Goal: Check status: Check status

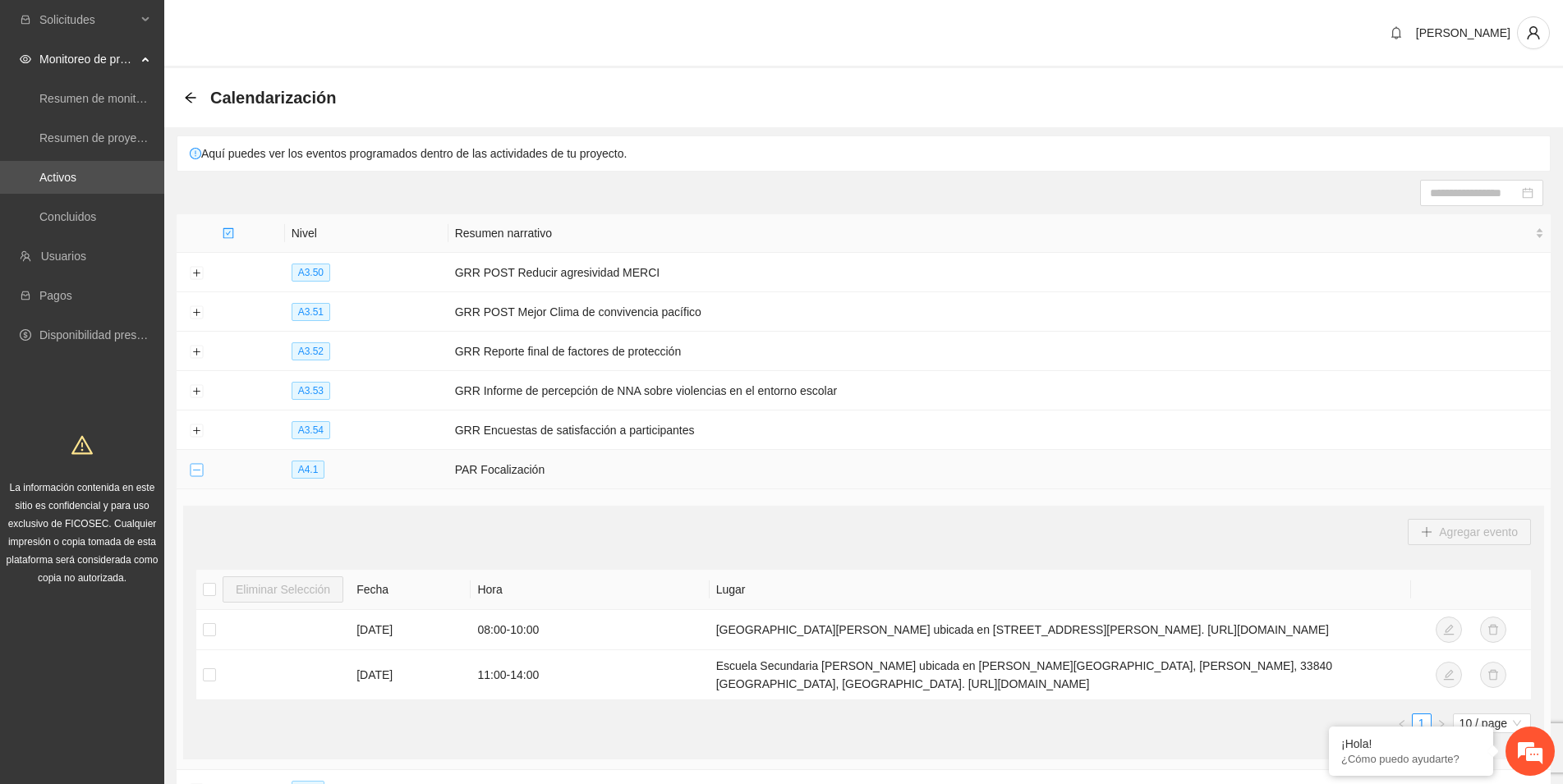
click at [198, 467] on button "Collapse row" at bounding box center [197, 471] width 13 height 13
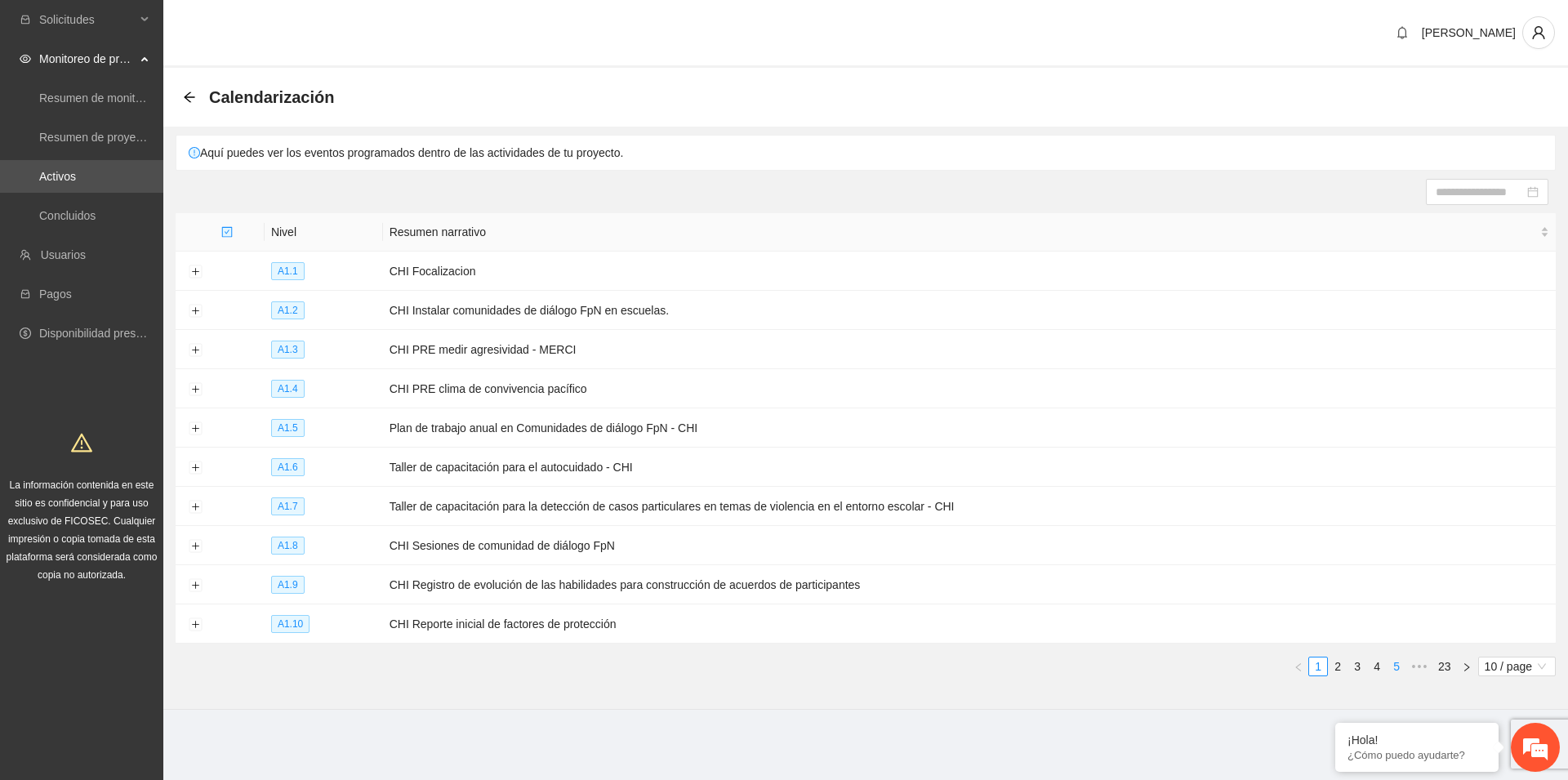
click at [1396, 663] on link "5" at bounding box center [1396, 666] width 18 height 18
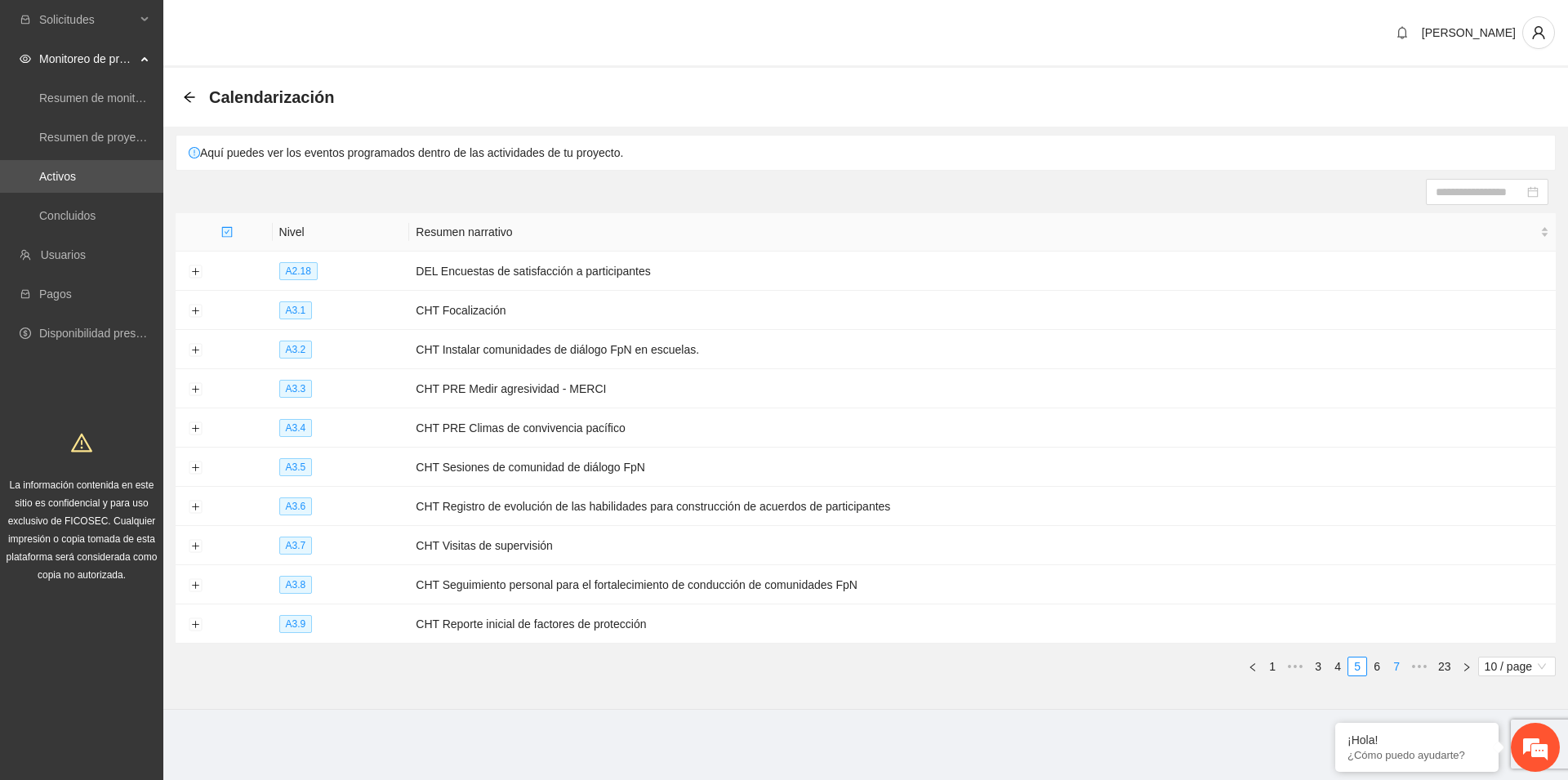
click at [1395, 663] on link "7" at bounding box center [1396, 666] width 18 height 18
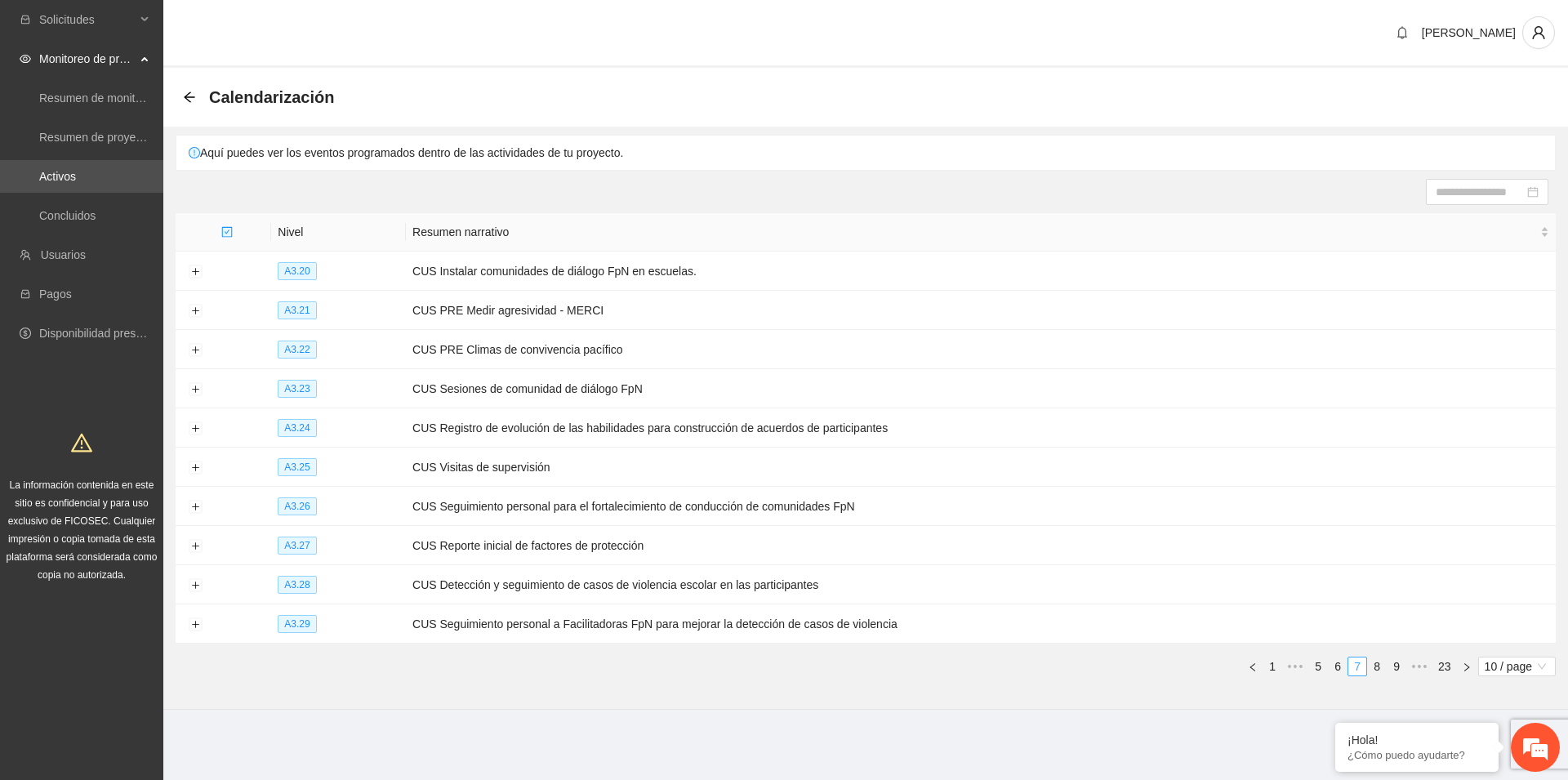
click at [1395, 663] on link "9" at bounding box center [1396, 666] width 18 height 18
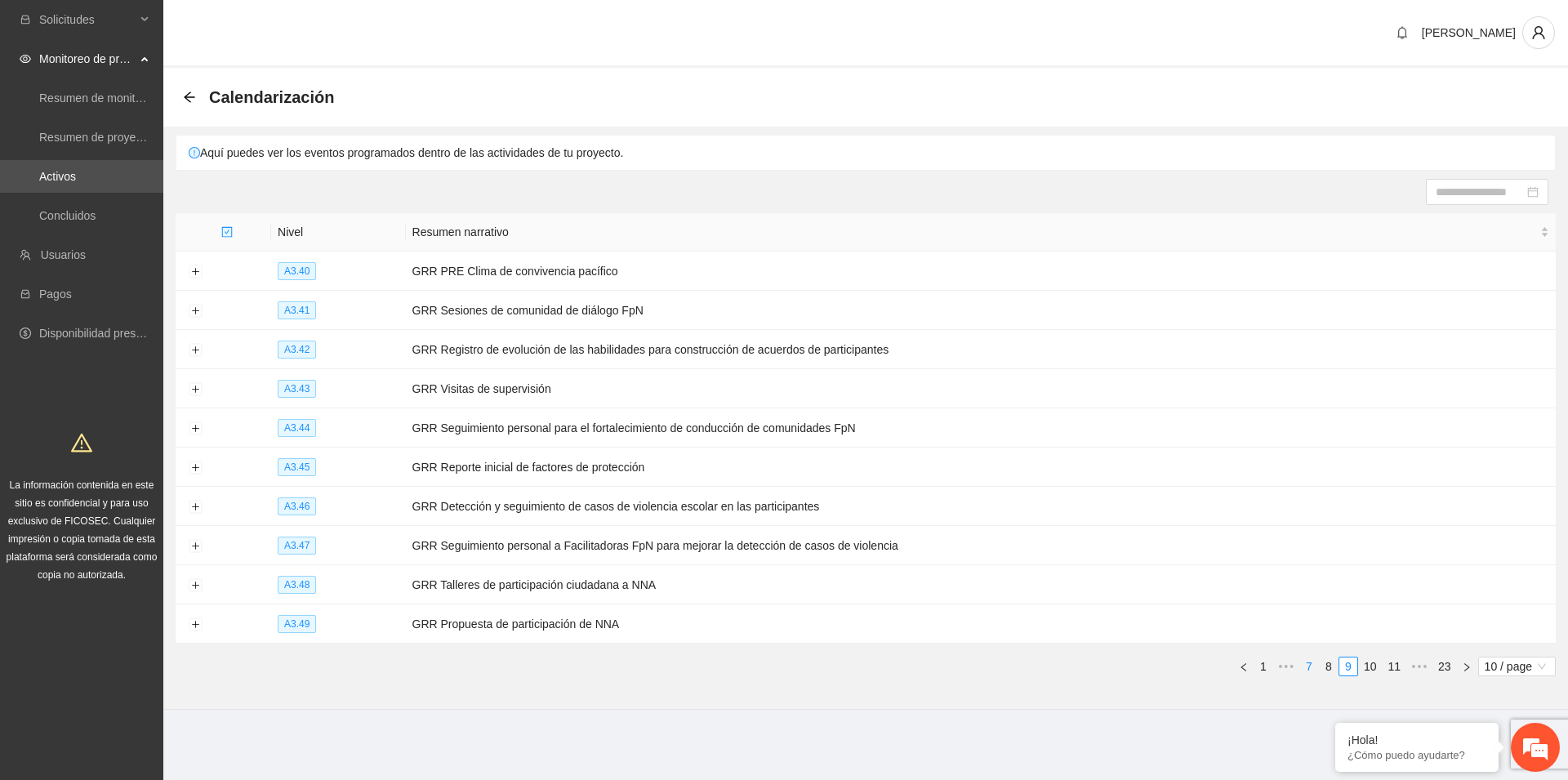
click at [1395, 663] on link "11" at bounding box center [1394, 666] width 23 height 18
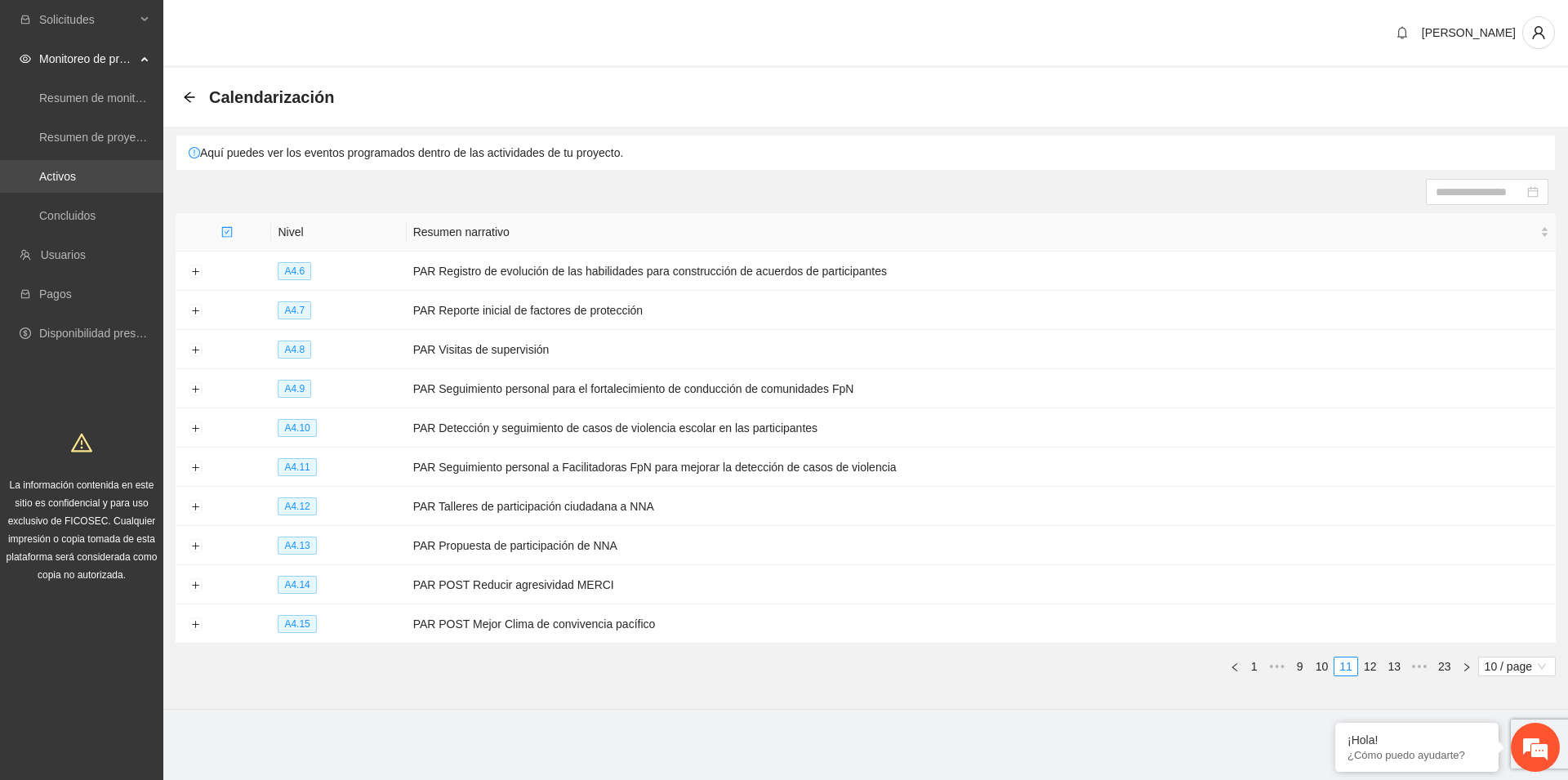
click at [74, 180] on link "Activos" at bounding box center [57, 177] width 36 height 13
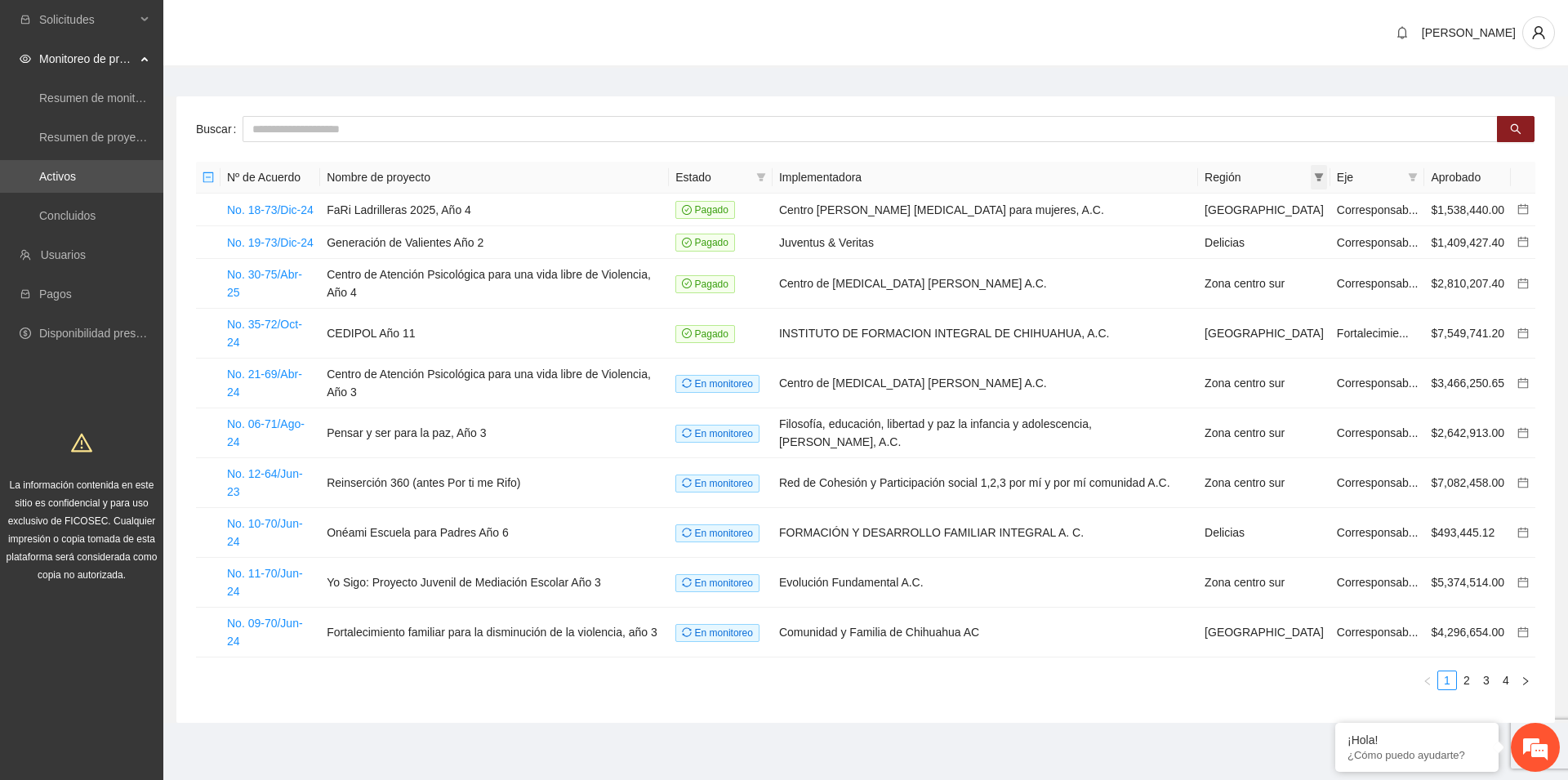
click at [1314, 182] on icon "filter" at bounding box center [1319, 177] width 10 height 10
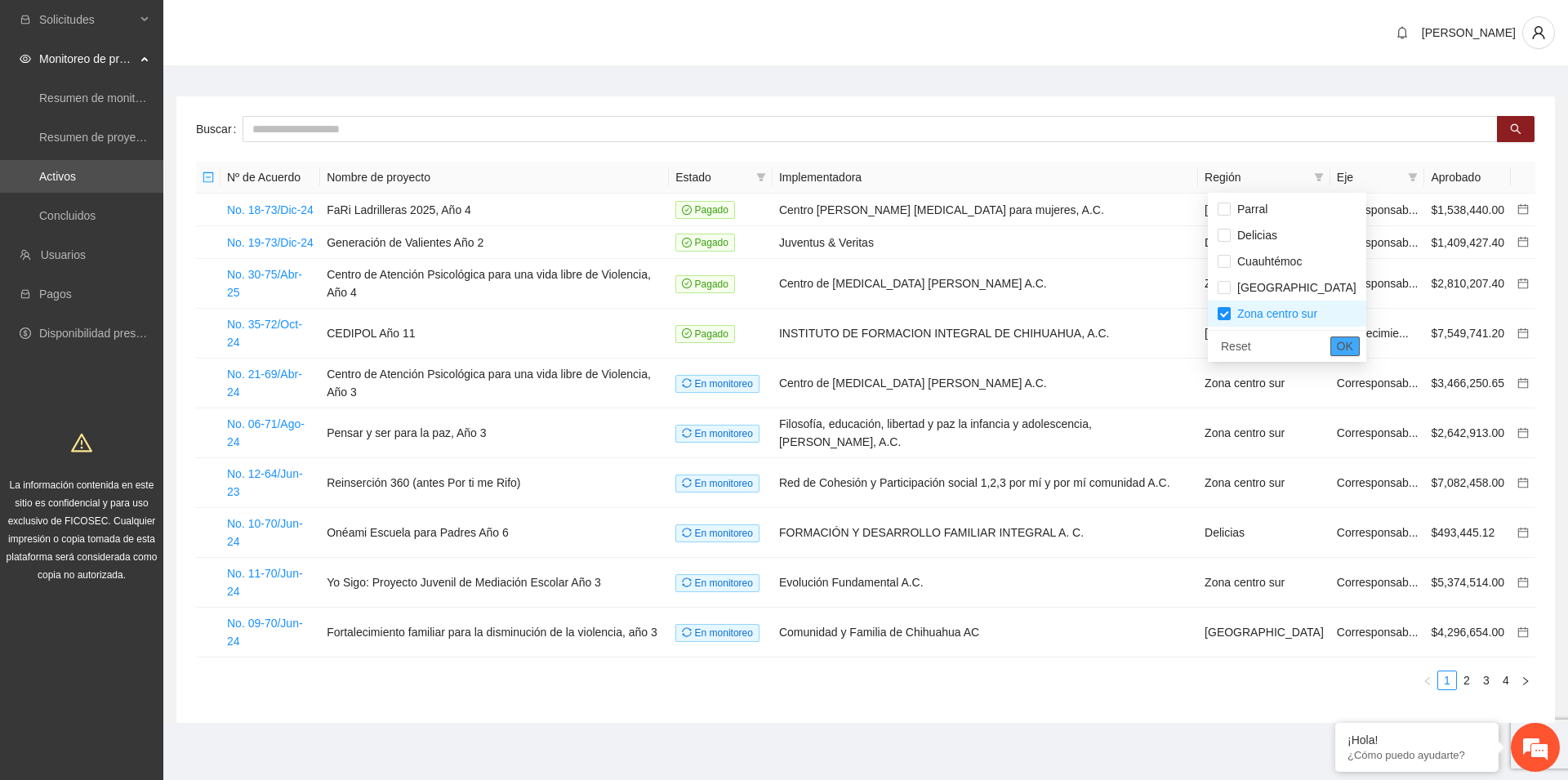
drag, startPoint x: 1305, startPoint y: 342, endPoint x: 1302, endPoint y: 414, distance: 72.1
click at [1337, 342] on span "OK" at bounding box center [1345, 346] width 17 height 18
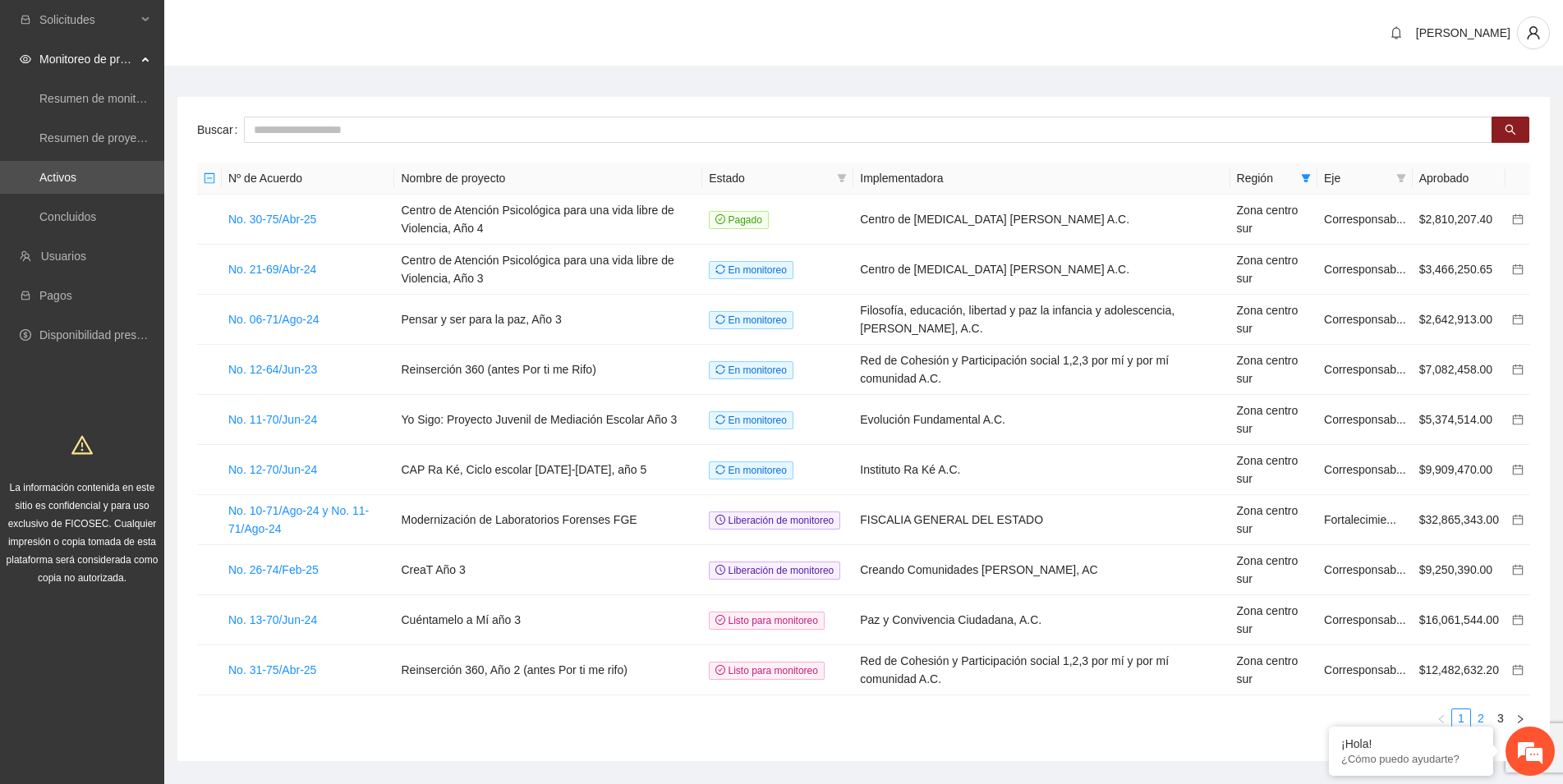
click at [1484, 722] on link "2" at bounding box center [1481, 718] width 18 height 18
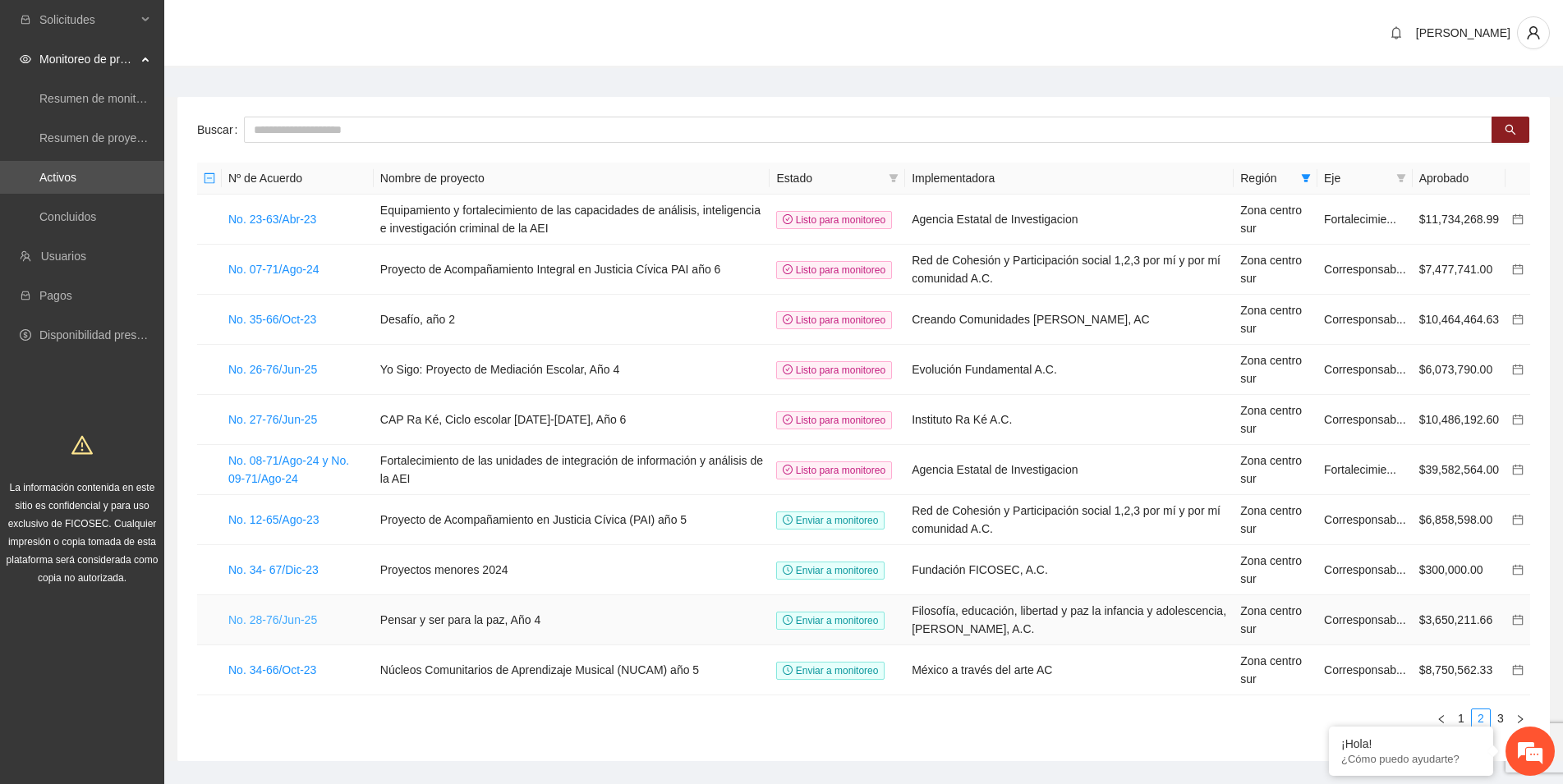
click at [293, 621] on link "No. 28-76/Jun-25" at bounding box center [273, 620] width 88 height 13
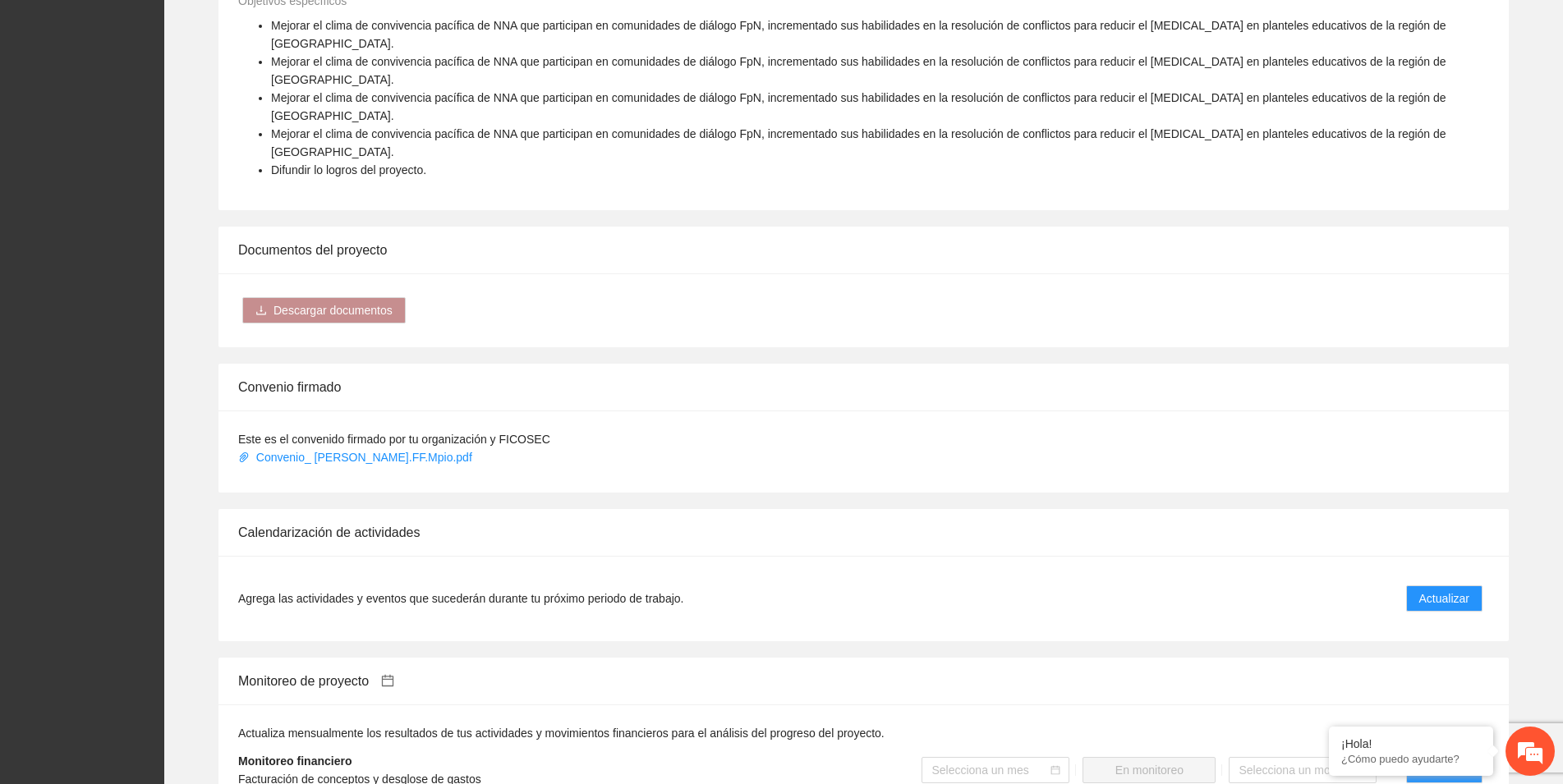
scroll to position [921, 0]
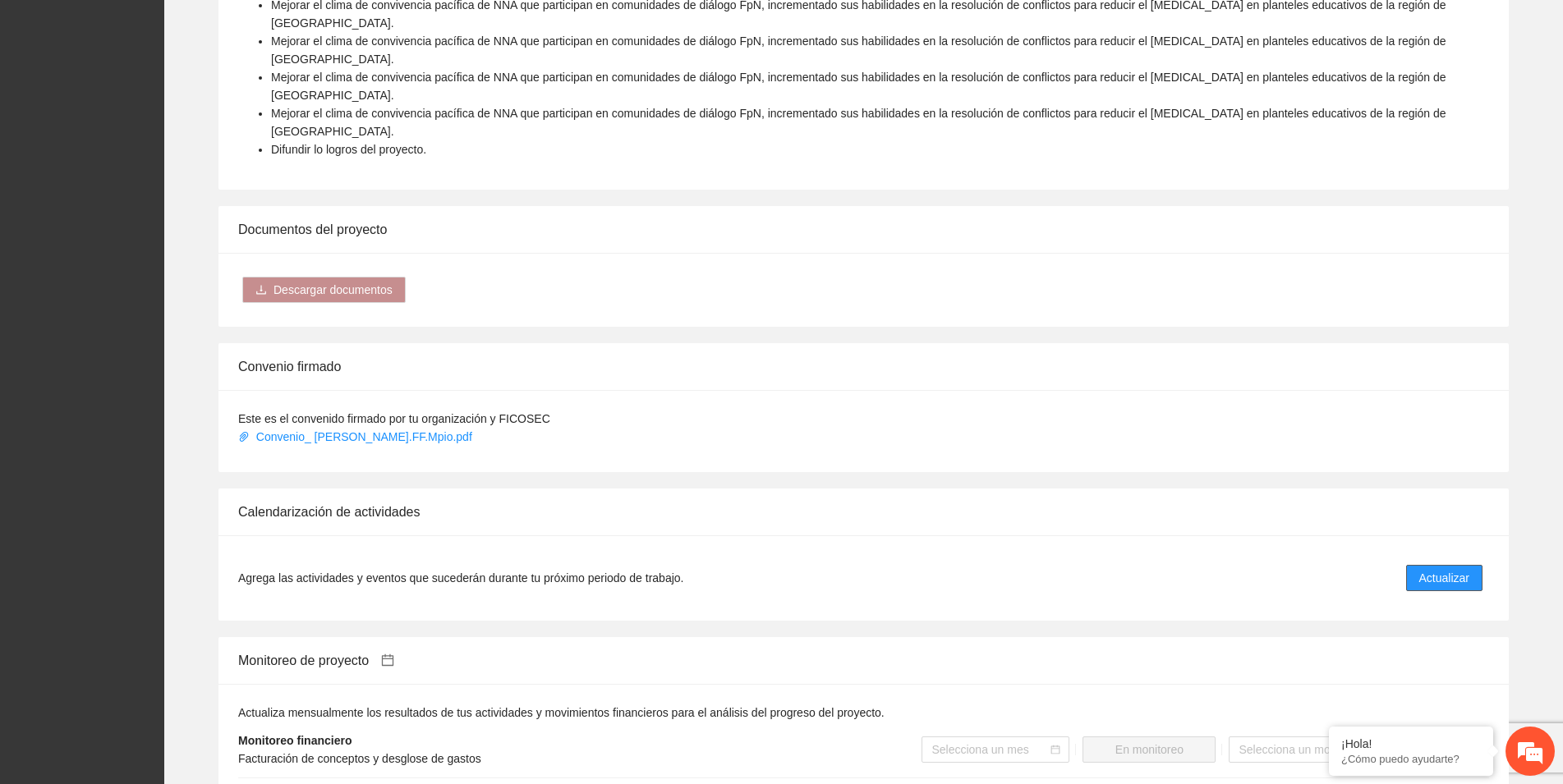
click at [1429, 569] on span "Actualizar" at bounding box center [1445, 578] width 50 height 18
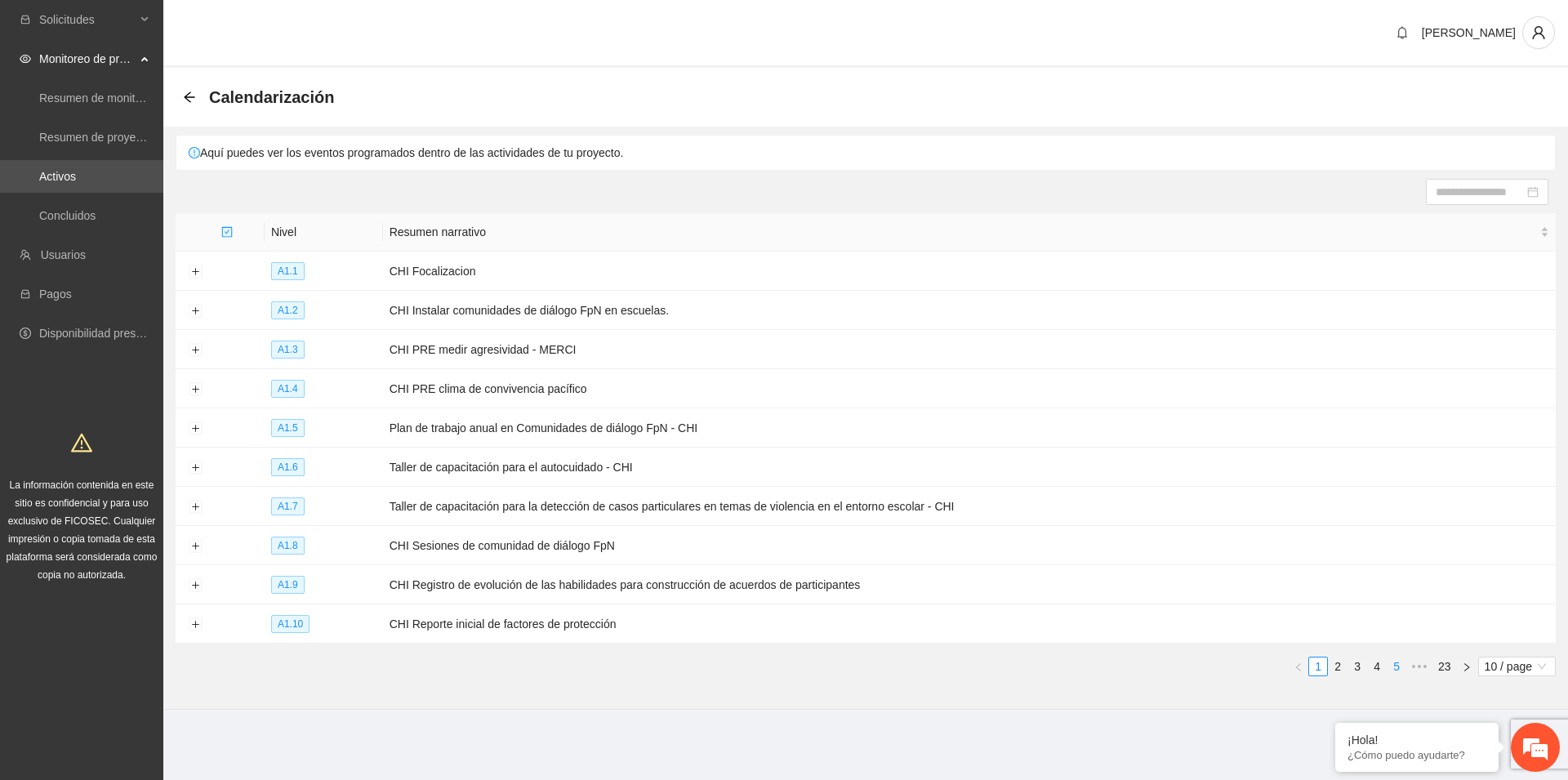
click at [1395, 662] on link "5" at bounding box center [1396, 666] width 18 height 18
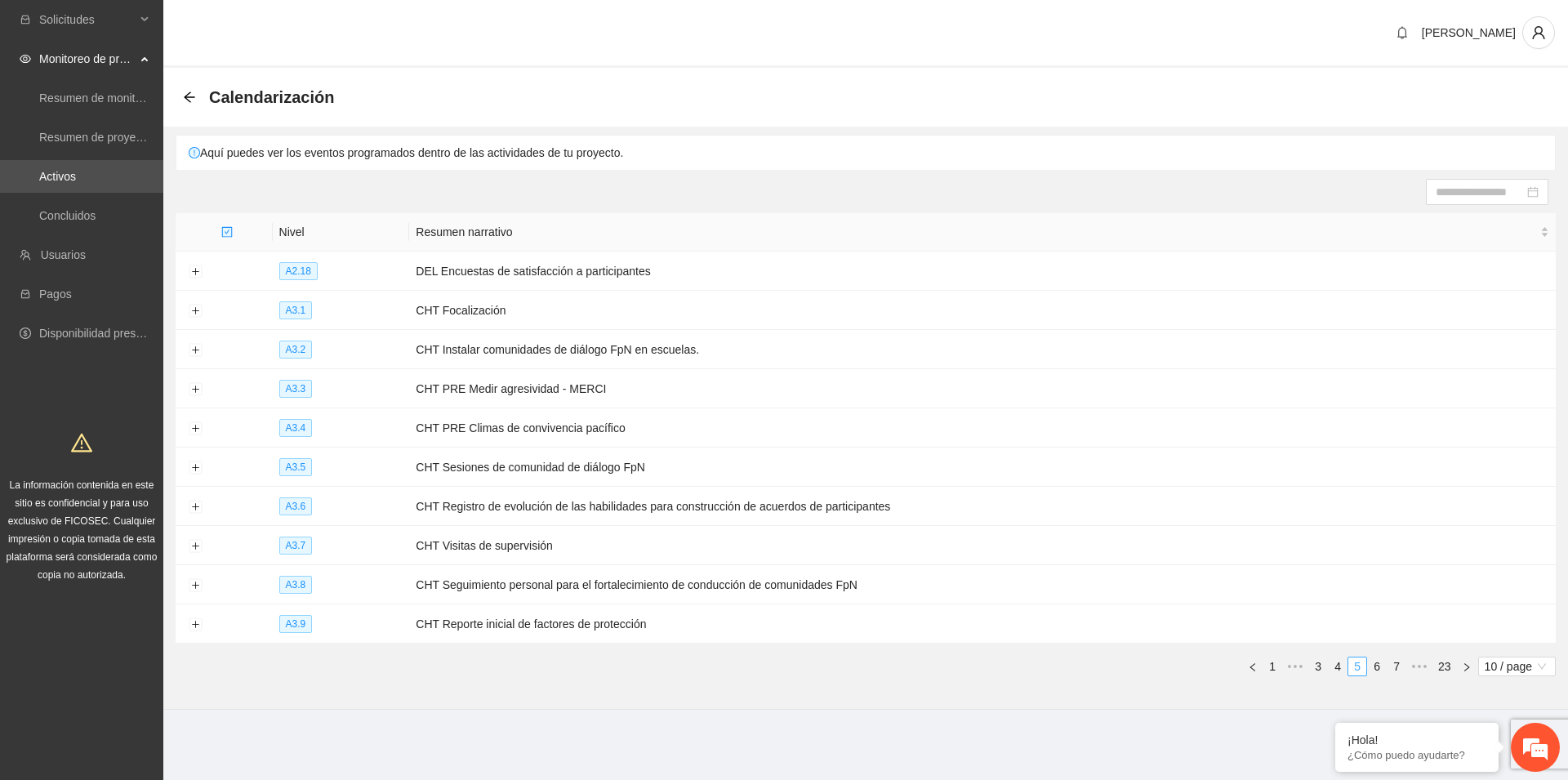
click at [1395, 662] on link "7" at bounding box center [1396, 666] width 18 height 18
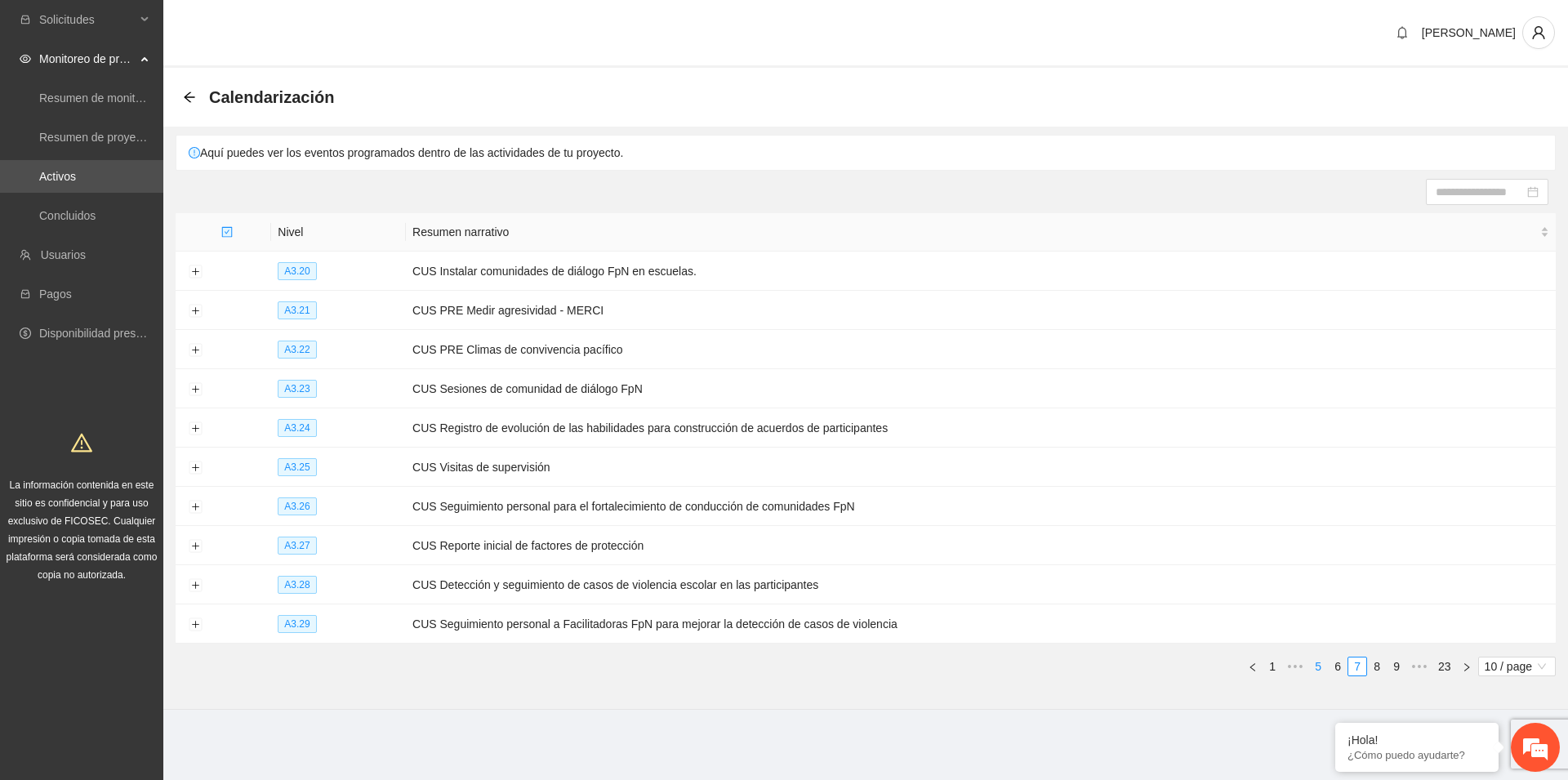
click at [1395, 662] on link "9" at bounding box center [1396, 666] width 18 height 18
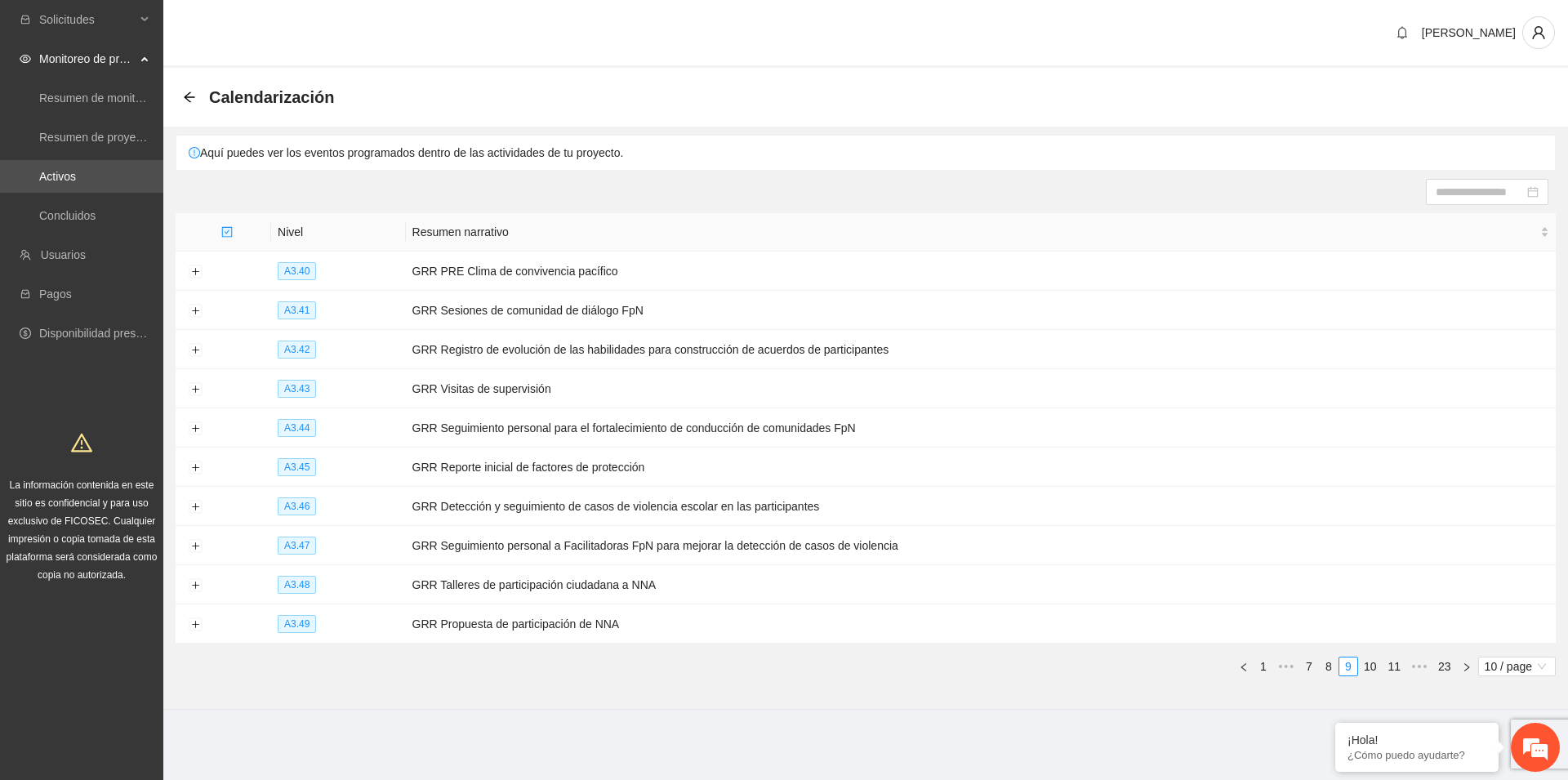
click at [1395, 662] on link "11" at bounding box center [1394, 666] width 23 height 18
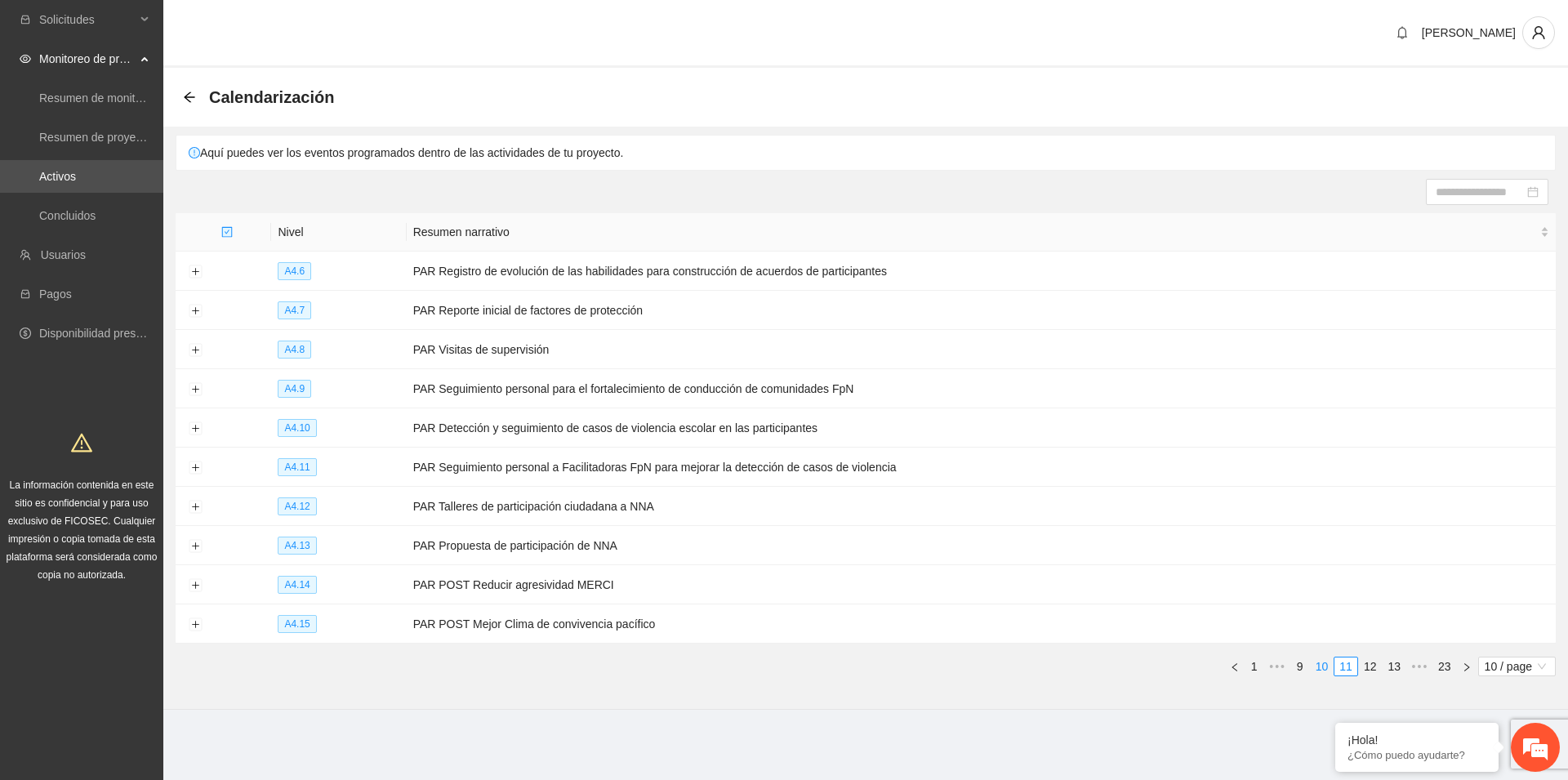
click at [1321, 660] on link "10" at bounding box center [1323, 666] width 23 height 18
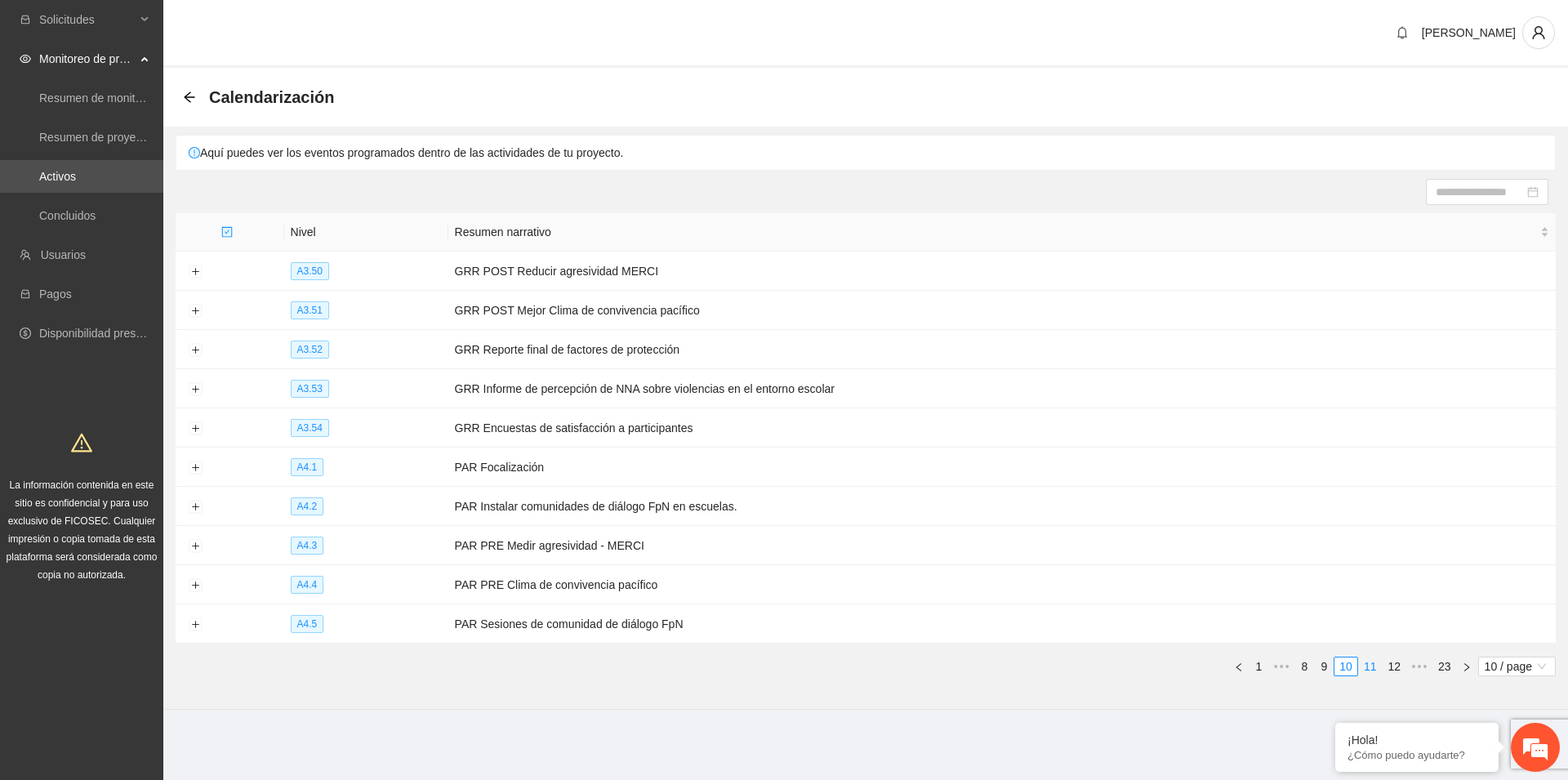
click at [1369, 664] on link "11" at bounding box center [1371, 666] width 23 height 18
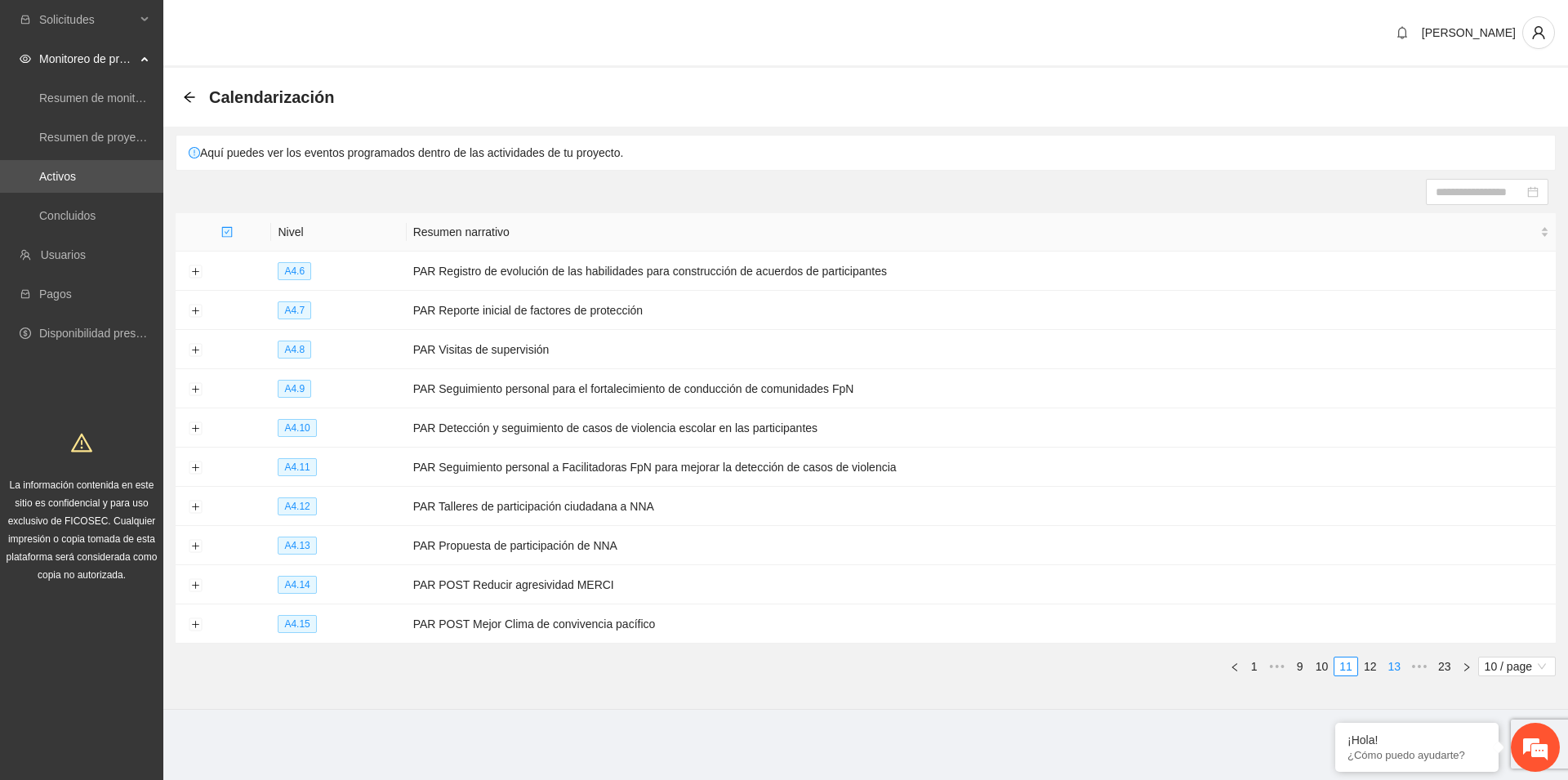
click at [1396, 663] on link "13" at bounding box center [1394, 666] width 23 height 18
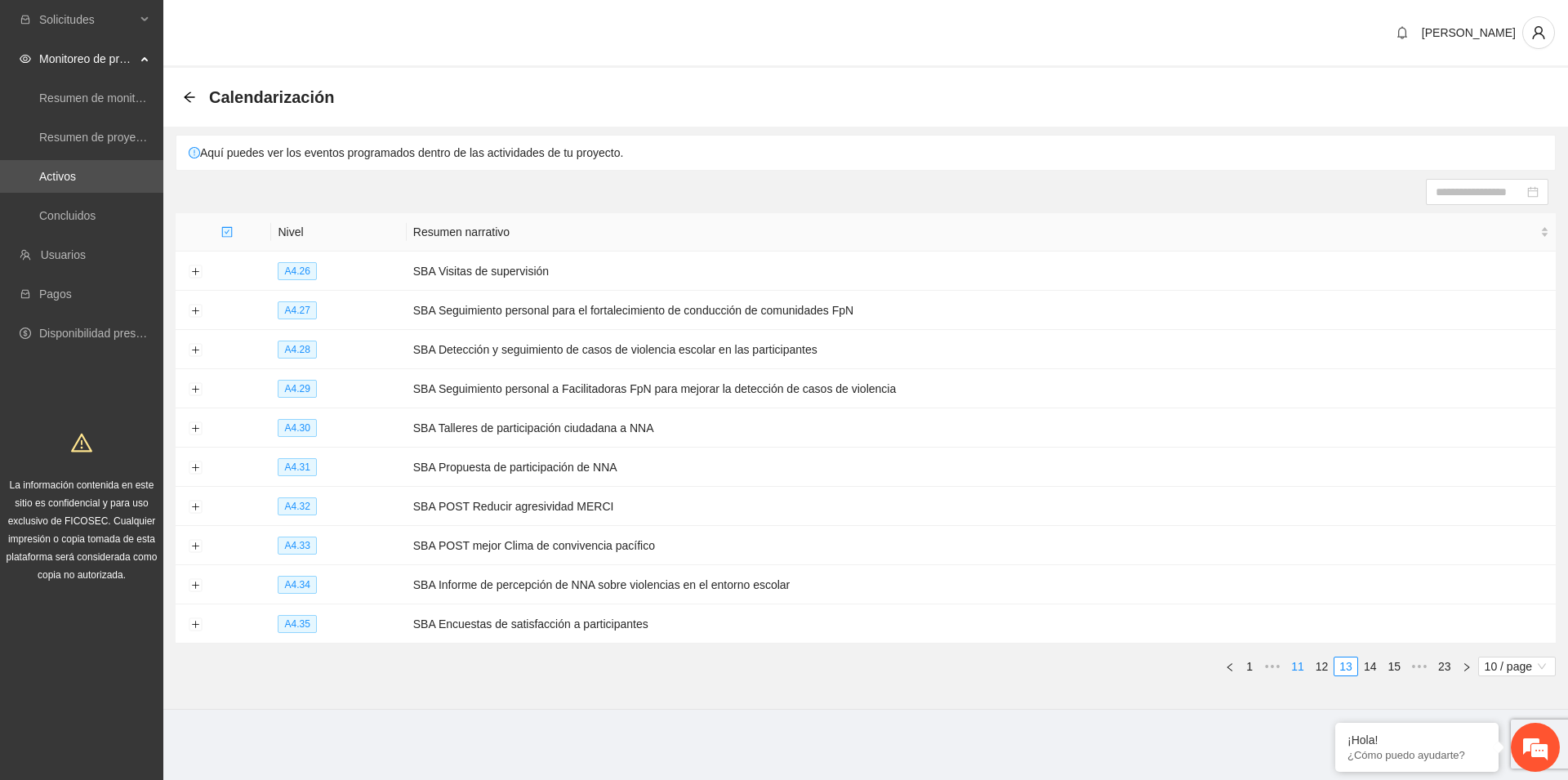
click at [1299, 666] on link "11" at bounding box center [1298, 666] width 23 height 18
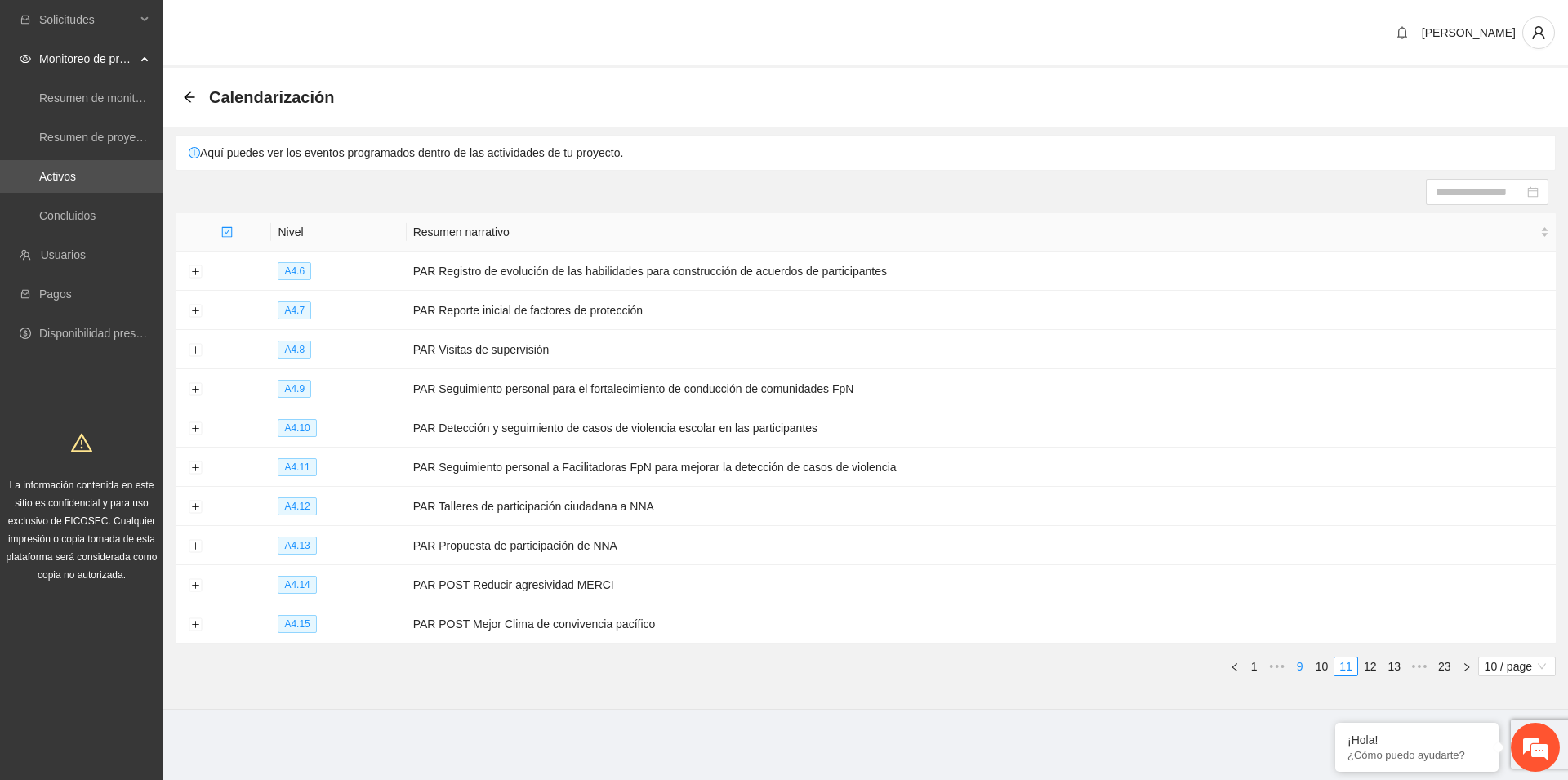
click at [1299, 662] on link "9" at bounding box center [1300, 666] width 18 height 18
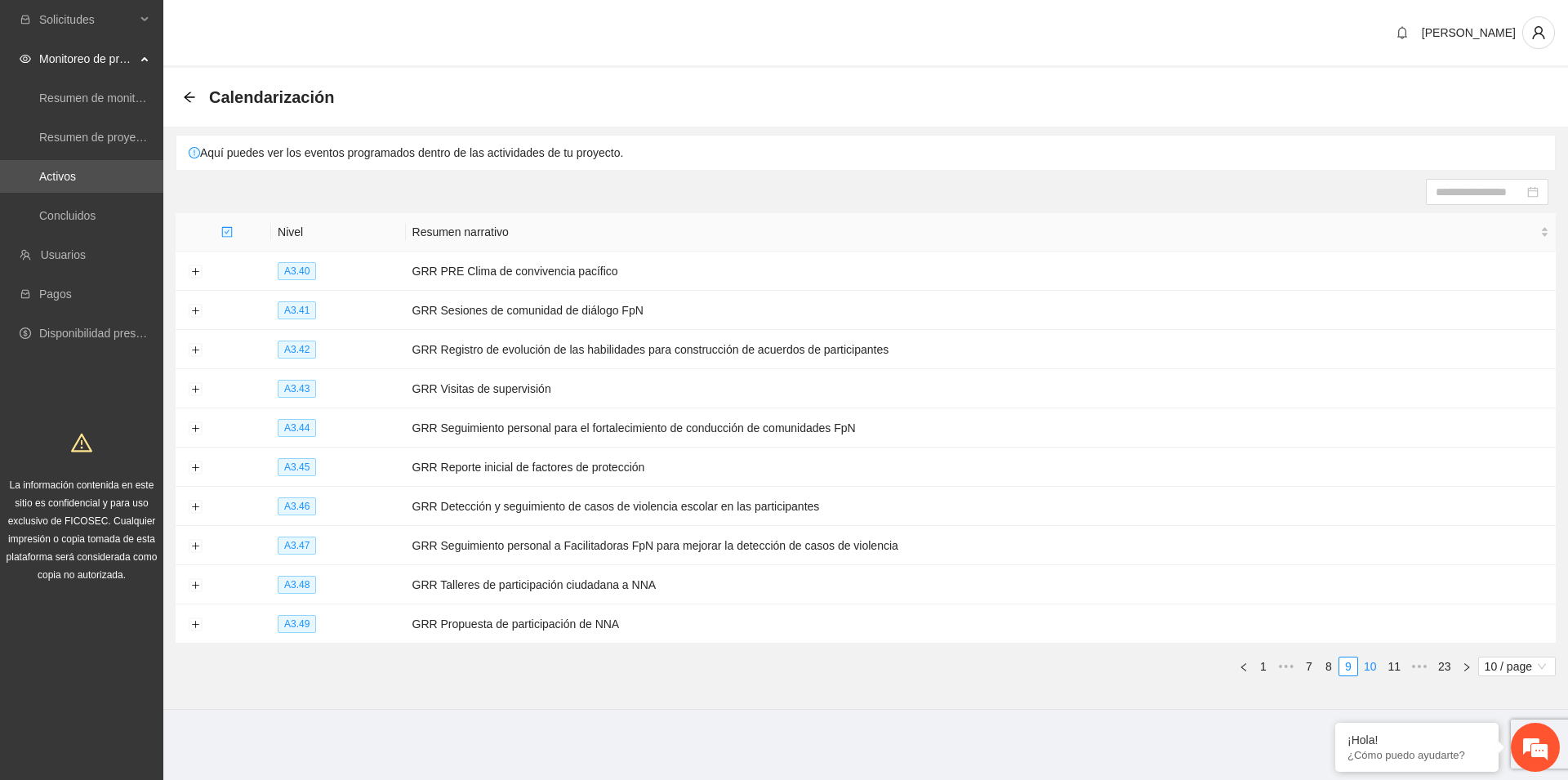
click at [1366, 660] on link "10" at bounding box center [1371, 666] width 23 height 18
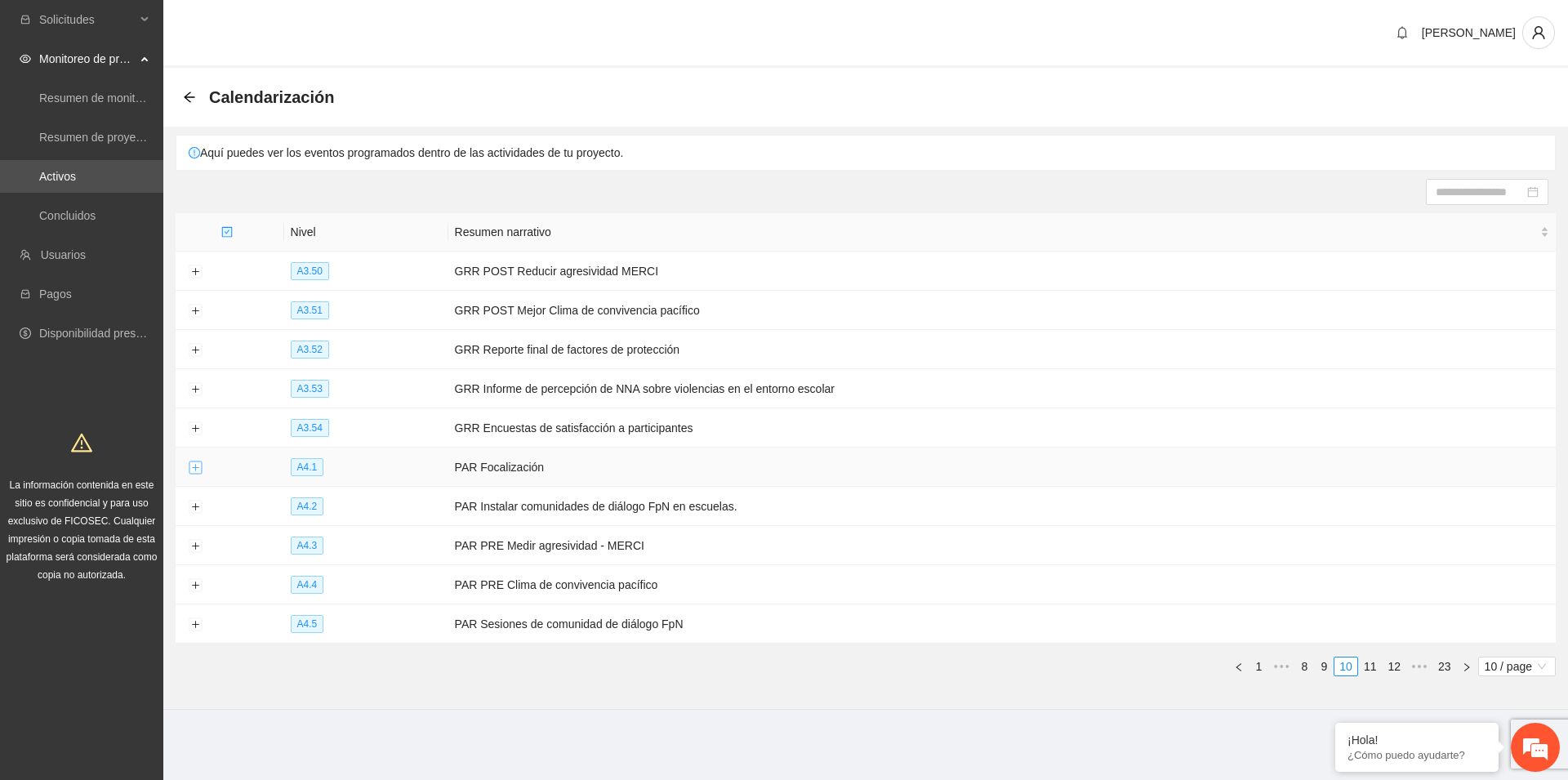
click at [194, 463] on button "Expand row" at bounding box center [196, 468] width 13 height 13
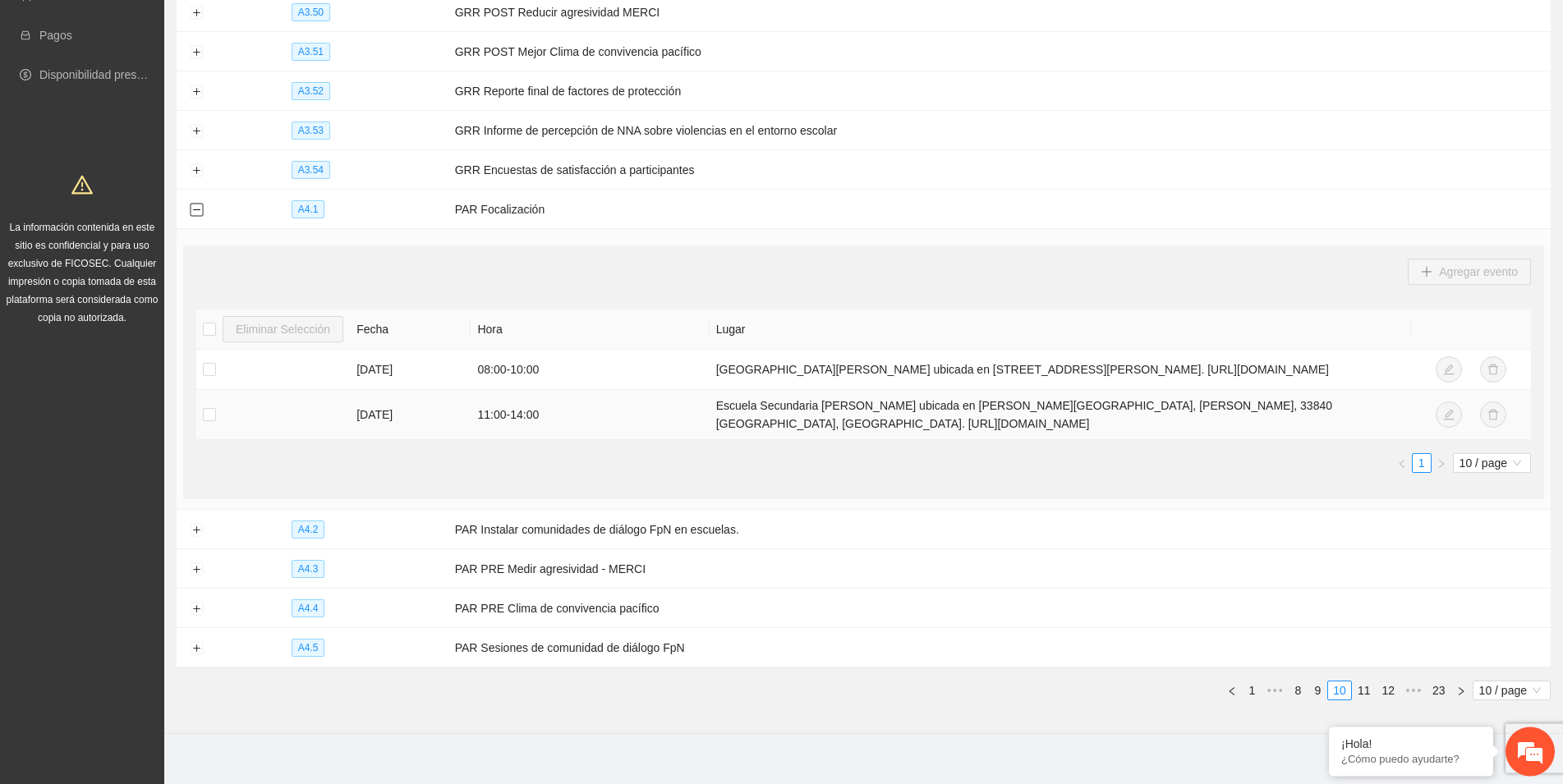
scroll to position [282, 0]
